Goal: Information Seeking & Learning: Find specific fact

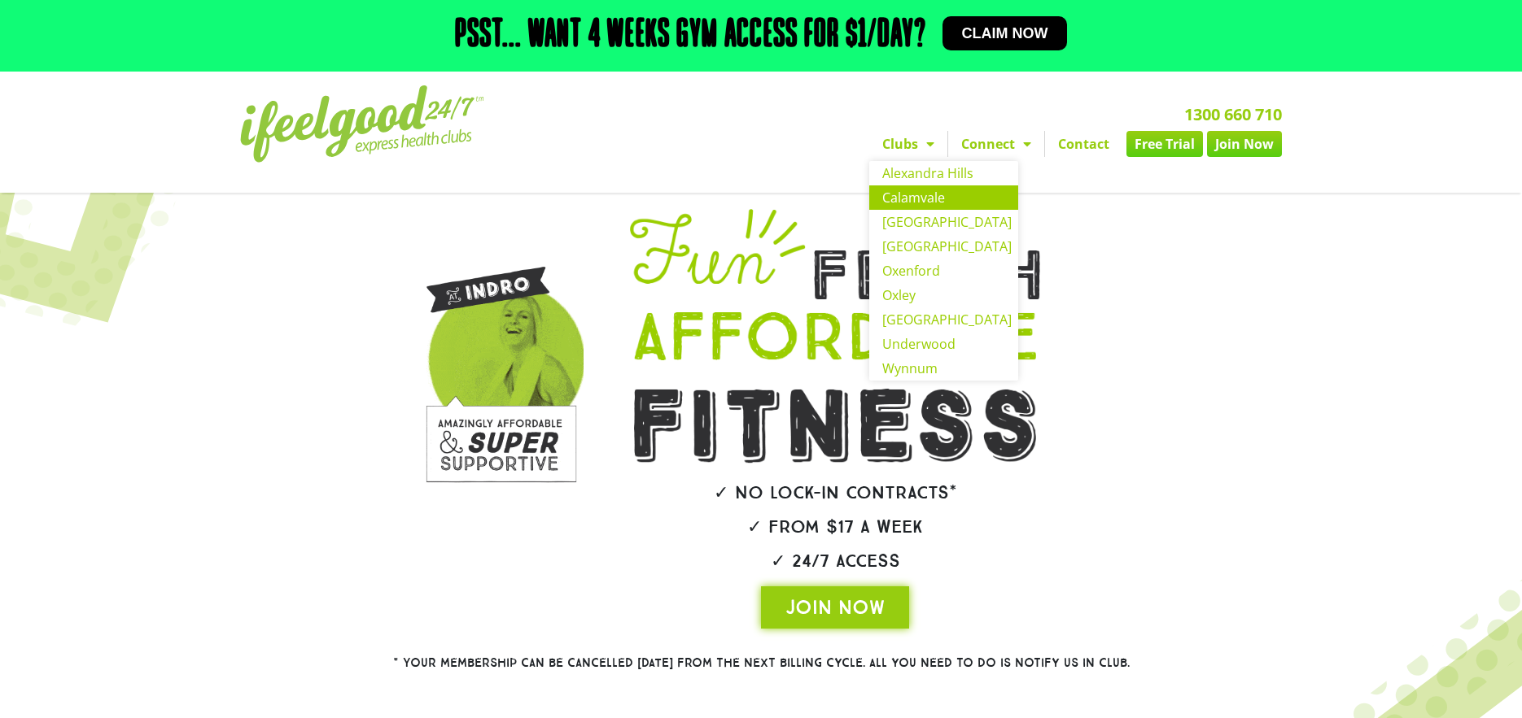
click at [936, 194] on link "Calamvale" at bounding box center [943, 198] width 149 height 24
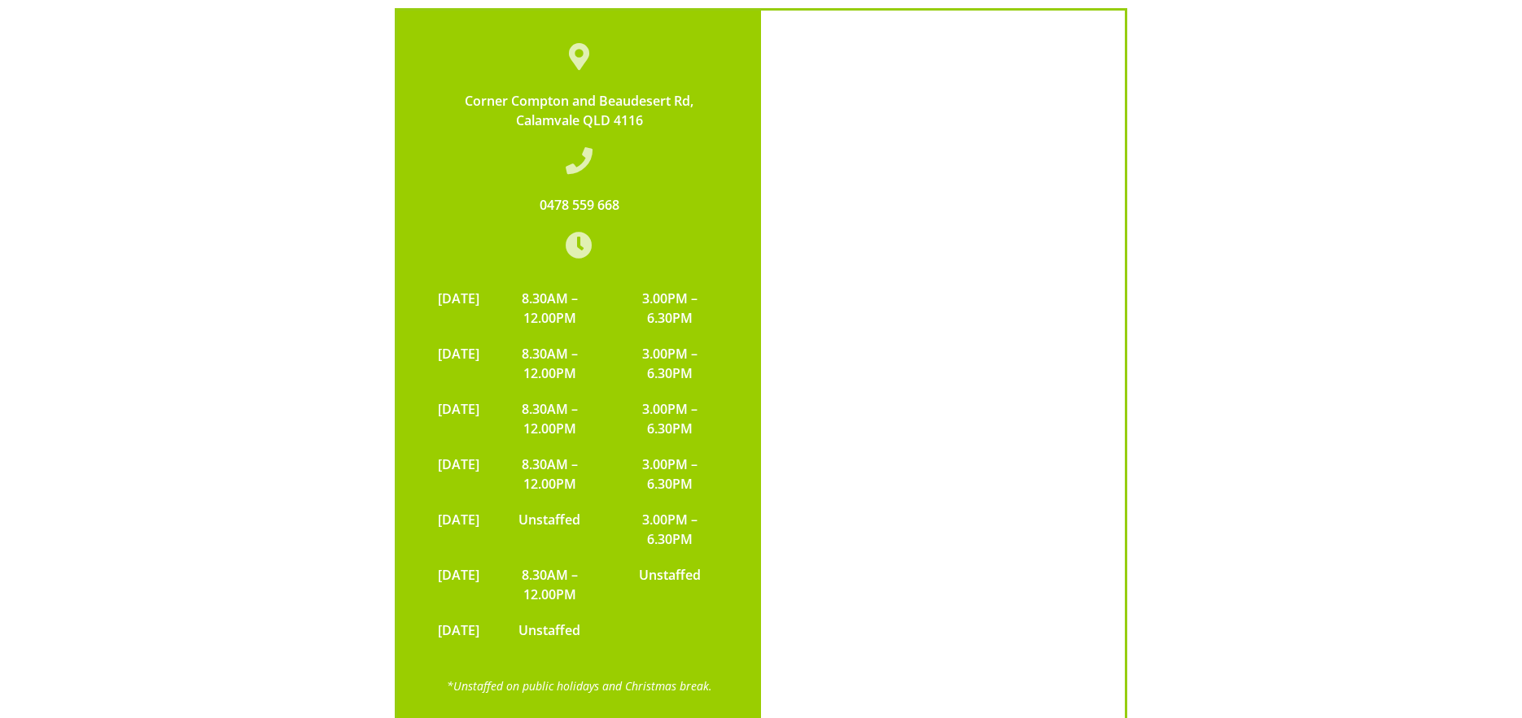
scroll to position [4866, 0]
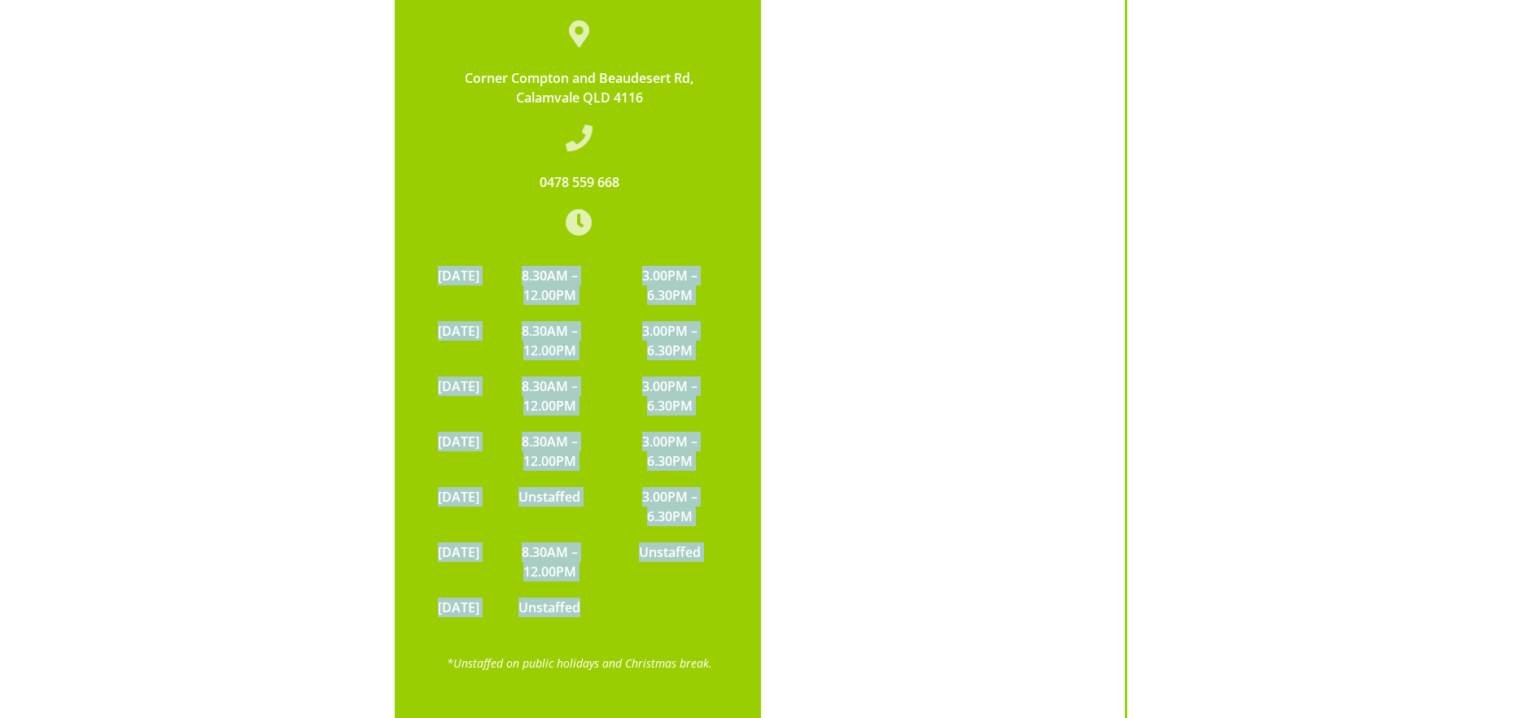
click at [451, 258] on table "[DATE] 8.30AM – 12.00PM 3.00PM – 6.30PM [DATE] 8.30AM – 12.00PM 3.00PM – 6.30PM…" at bounding box center [579, 442] width 299 height 368
copy tbody "[DATE] 8.30AM – 12.00PM 3.00PM – 6.30PM [DATE] 8.30AM – 12.00PM 3.00PM – 6.30PM…"
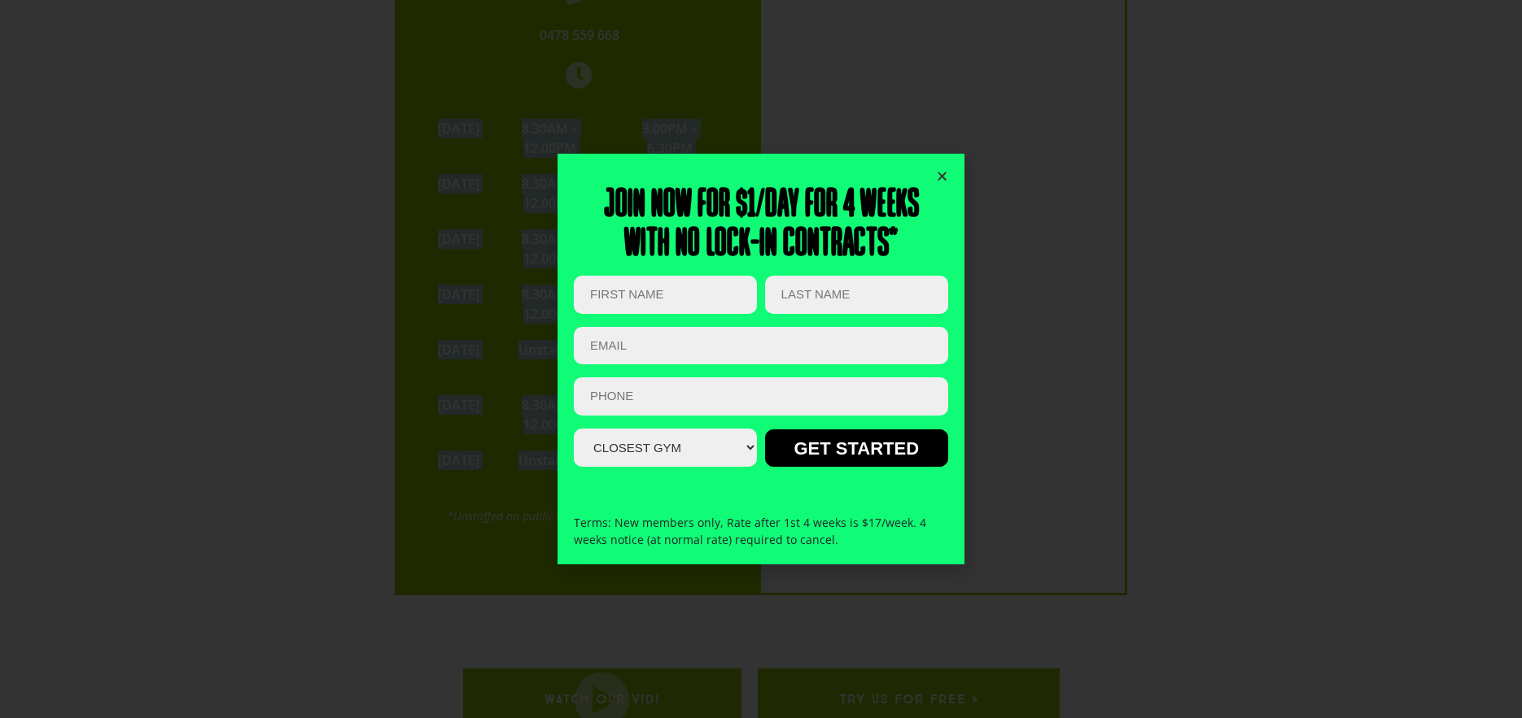
scroll to position [5246, 0]
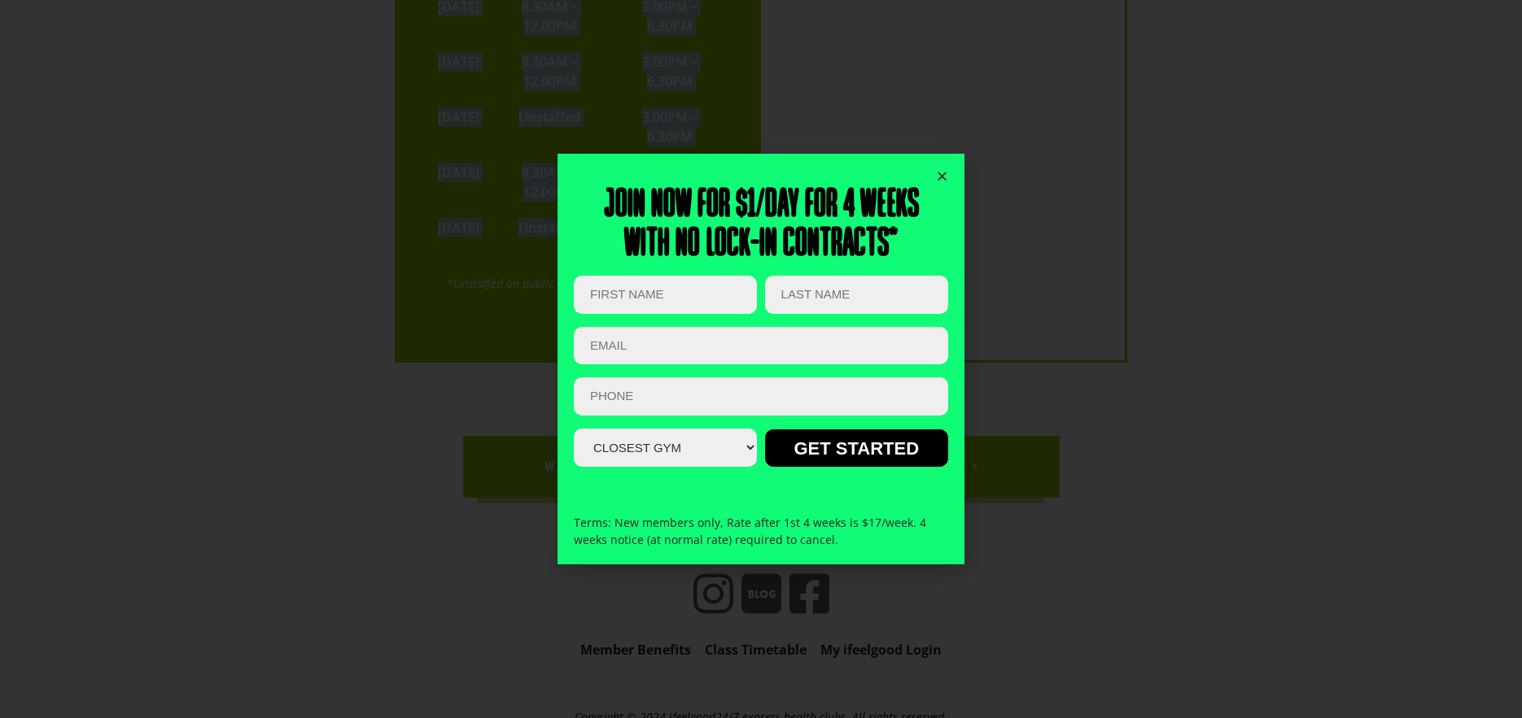
click at [942, 175] on icon "Close" at bounding box center [942, 176] width 12 height 12
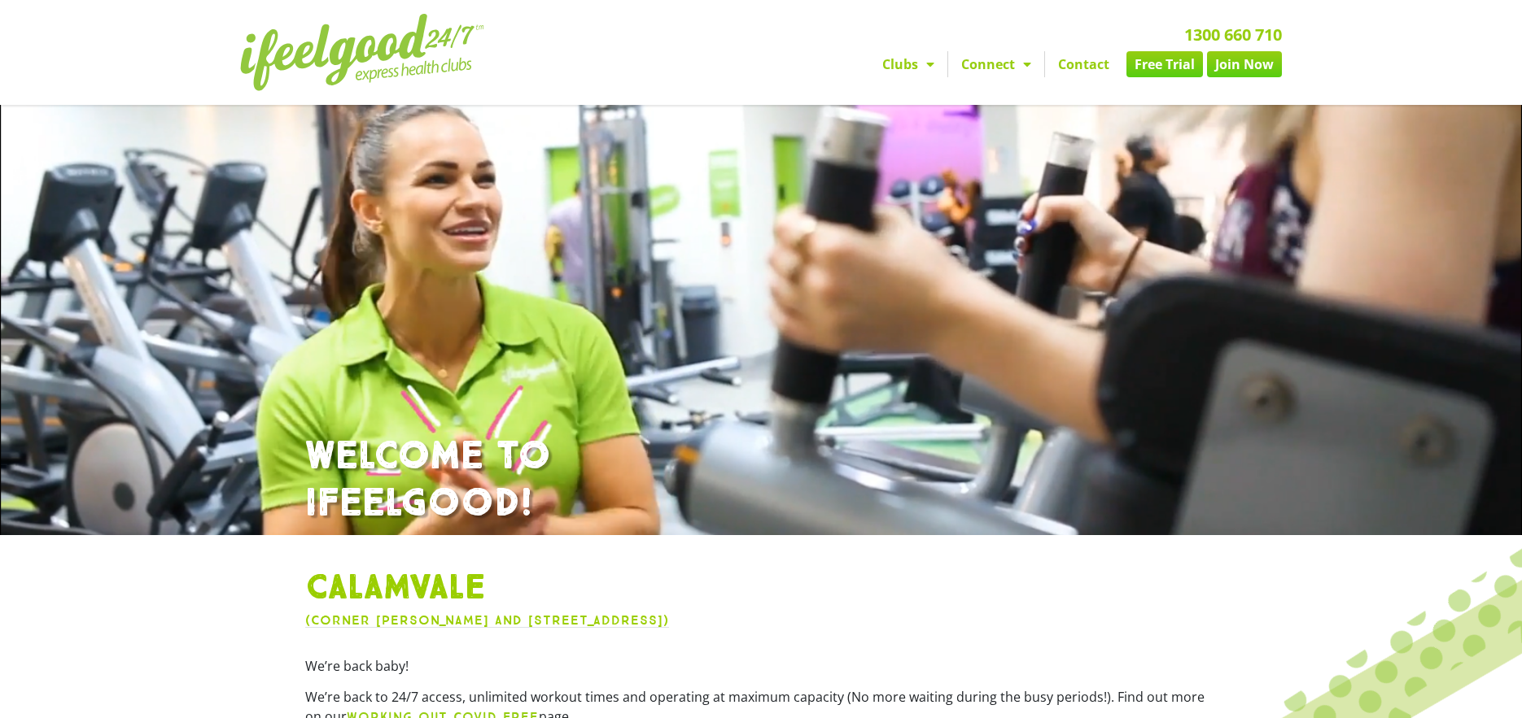
scroll to position [27, 0]
